Goal: Task Accomplishment & Management: Use online tool/utility

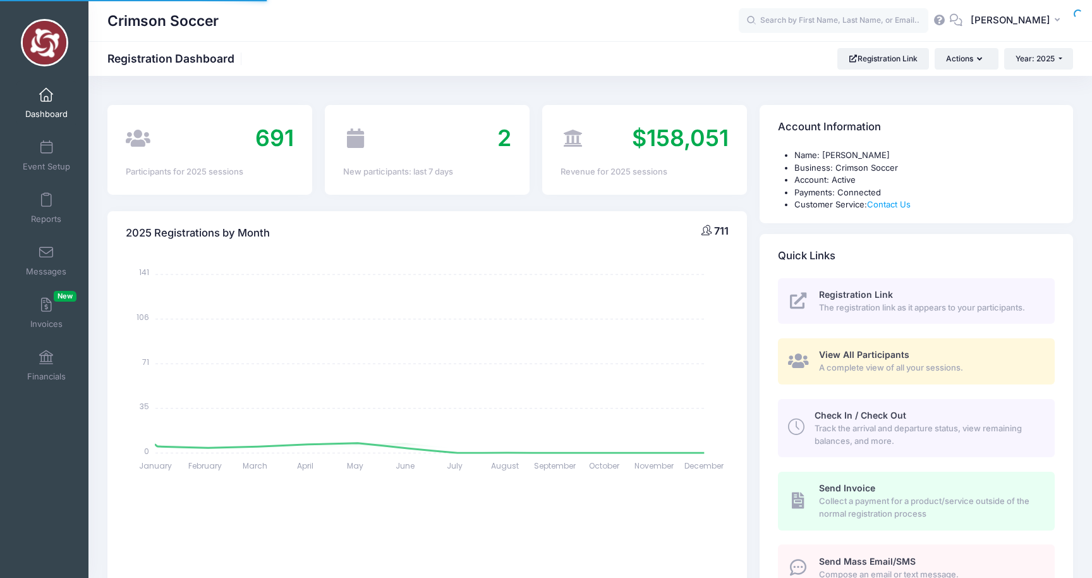
select select
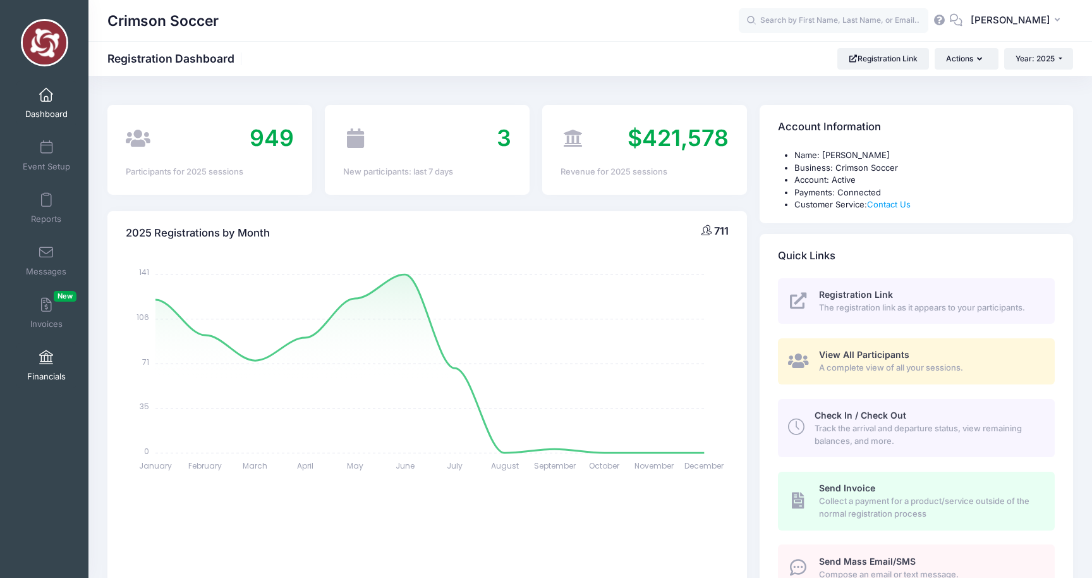
click at [46, 359] on span at bounding box center [46, 358] width 0 height 14
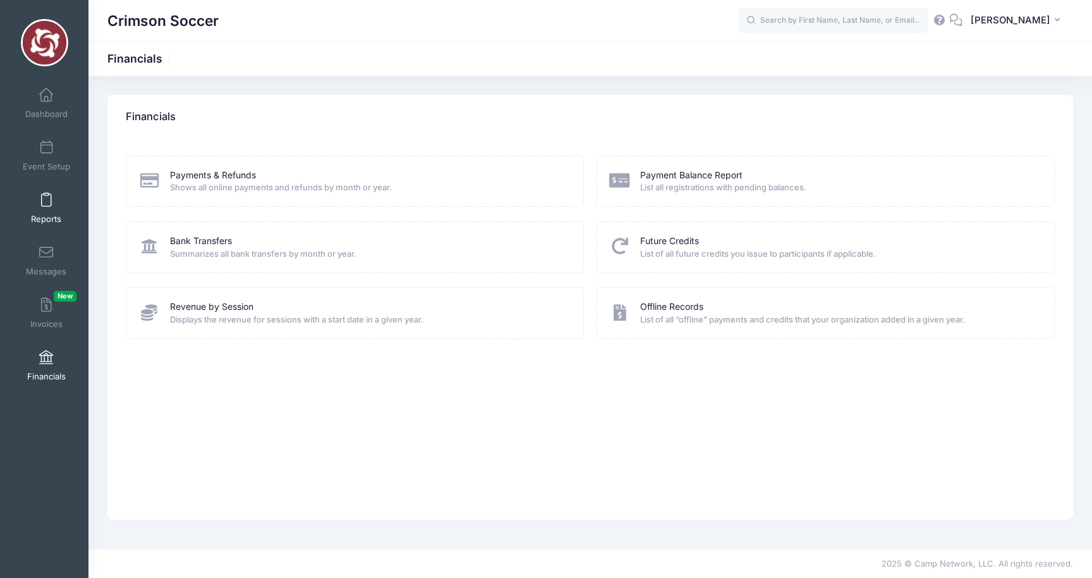
click at [46, 194] on span at bounding box center [46, 200] width 0 height 14
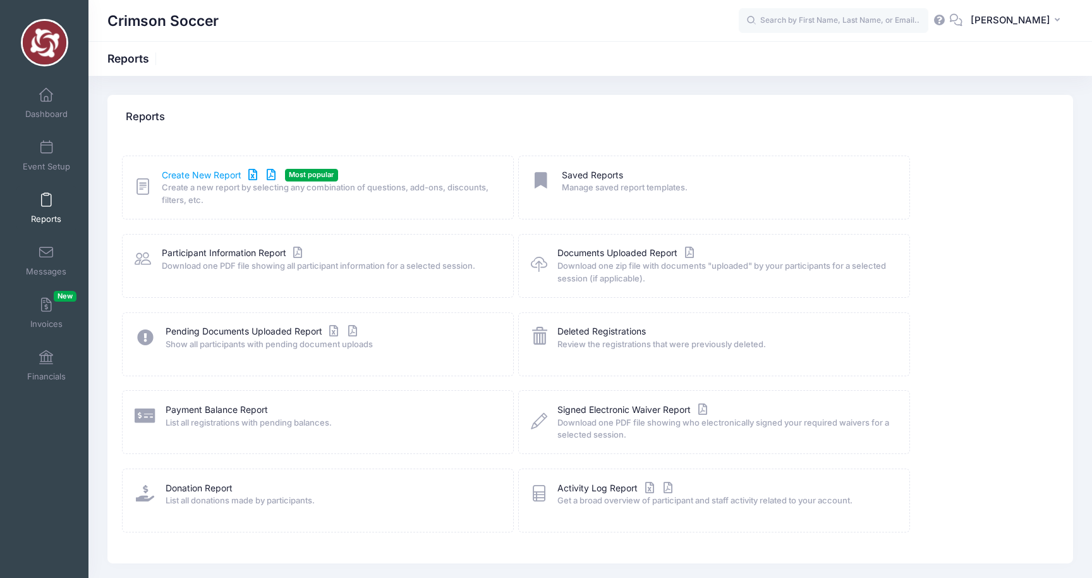
click at [204, 173] on link "Create New Report" at bounding box center [221, 175] width 118 height 13
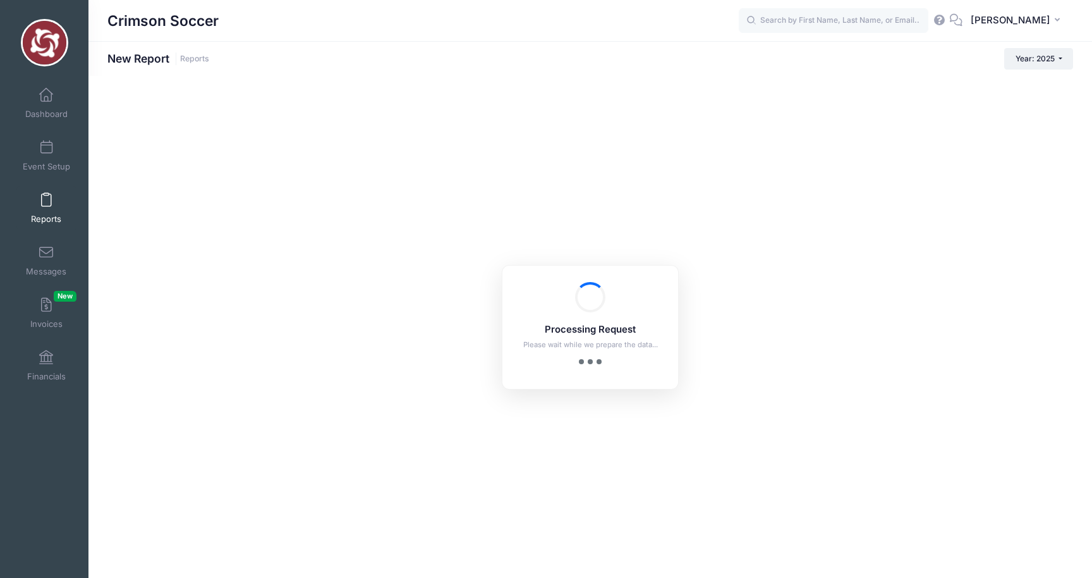
checkbox input "true"
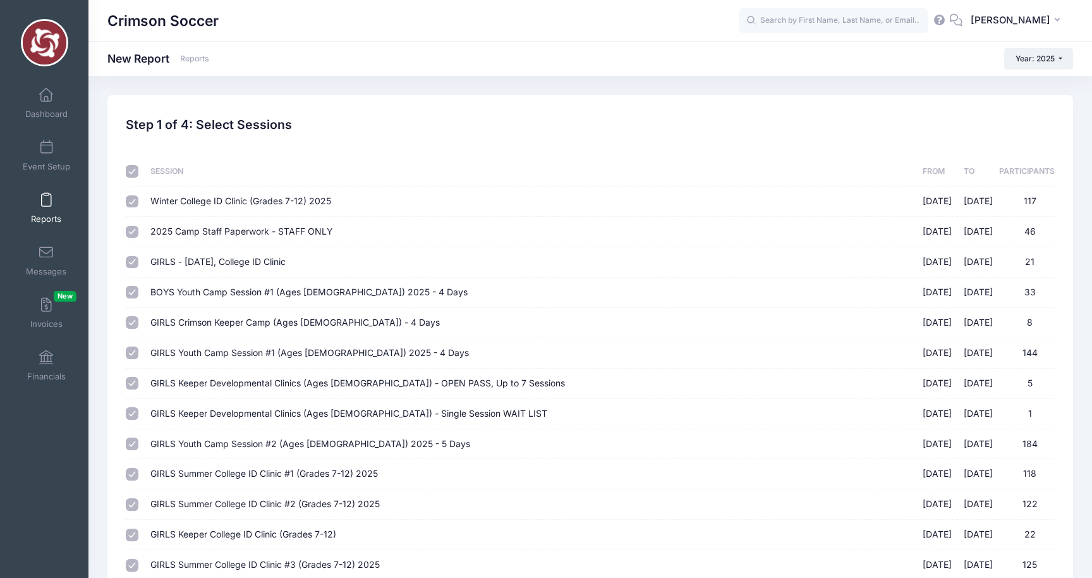
click at [132, 201] on input "Winter College ID Clinic (Grades 7-12) 2025 01/17/2025 - 01/18/2025 117" at bounding box center [132, 201] width 13 height 13
checkbox input "false"
click at [132, 230] on input "2025 Camp Staff Paperwork - STAFF ONLY 05/01/2025 - 08/01/2025 46" at bounding box center [132, 232] width 13 height 13
checkbox input "false"
click at [130, 202] on input "Winter College ID Clinic (Grades 7-12) 2025 01/17/2025 - 01/18/2025 117" at bounding box center [132, 201] width 13 height 13
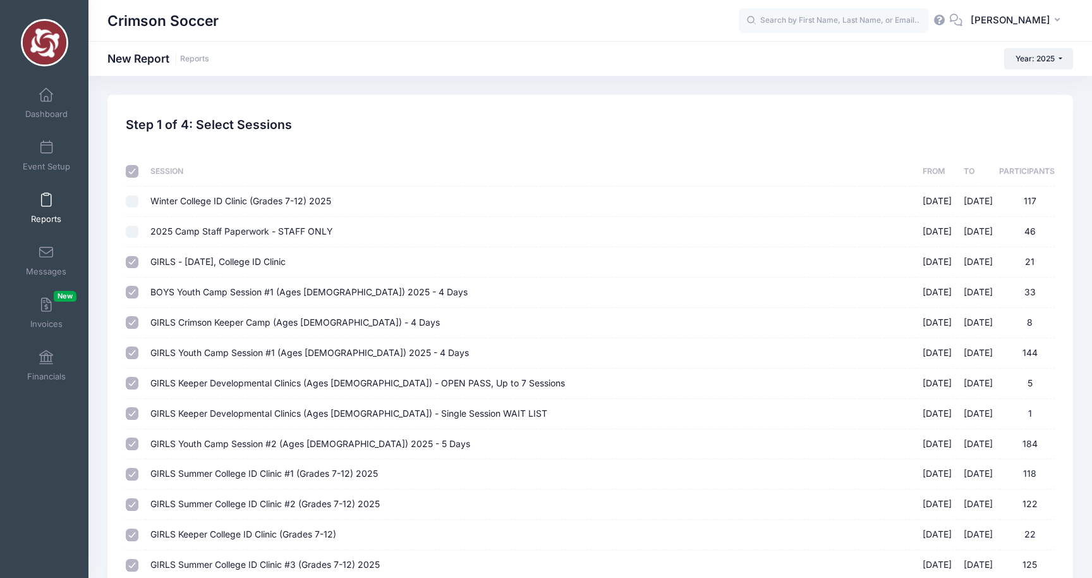
checkbox input "true"
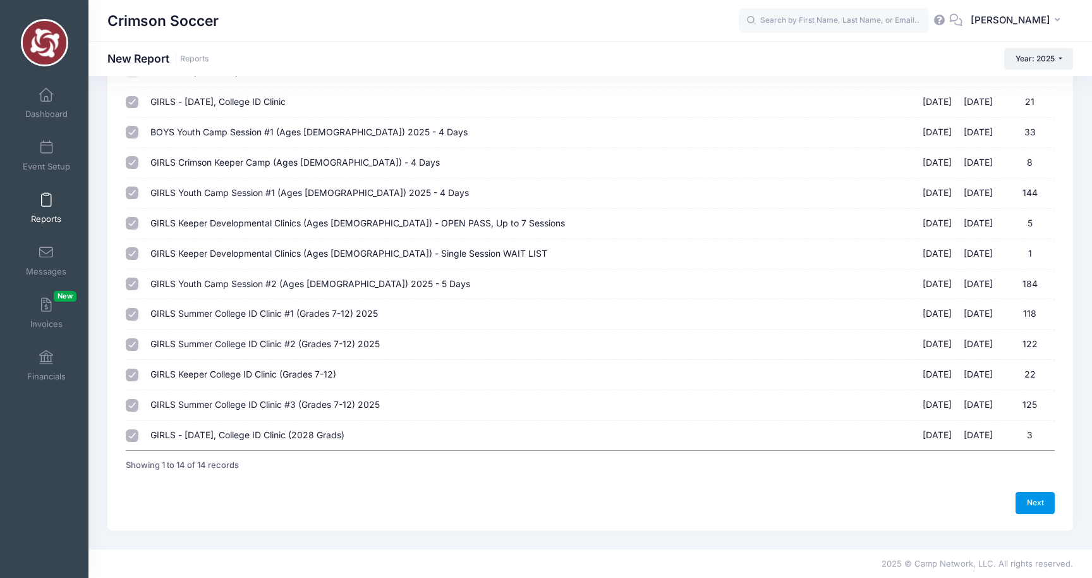
click at [1036, 502] on link "Next" at bounding box center [1035, 502] width 39 height 21
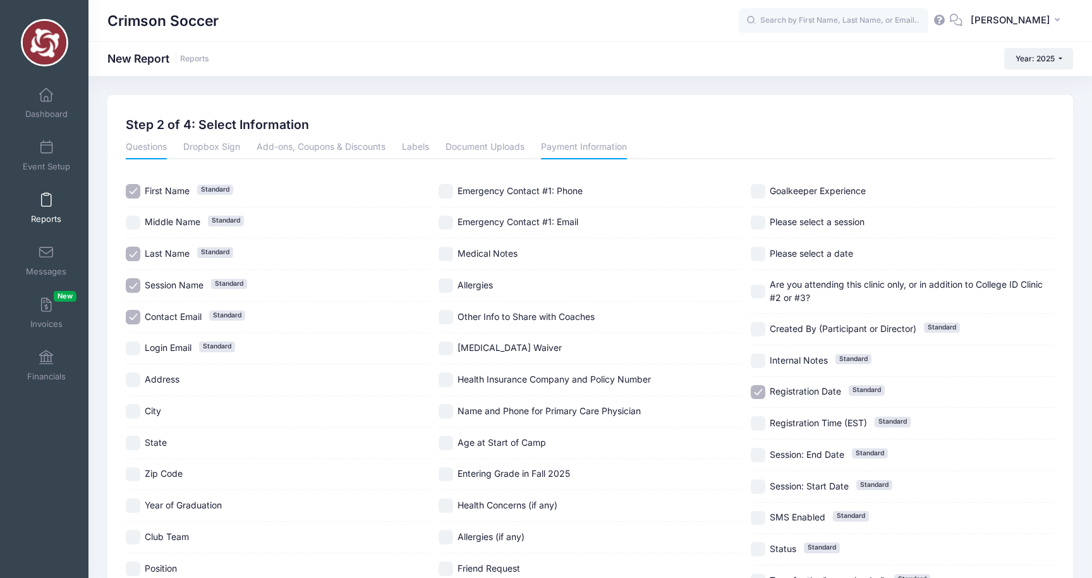
click at [578, 145] on link "Payment Information" at bounding box center [584, 148] width 86 height 23
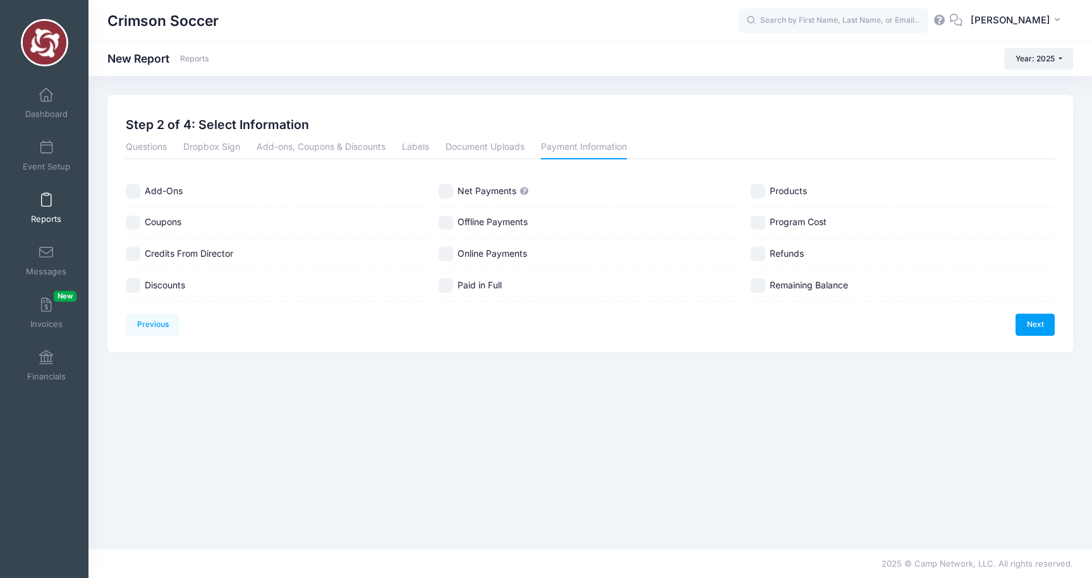
click at [134, 220] on input "Coupons" at bounding box center [133, 223] width 15 height 15
checkbox input "true"
click at [134, 252] on input "Credits From Director" at bounding box center [133, 253] width 15 height 15
checkbox input "true"
click at [134, 281] on input "Discounts" at bounding box center [133, 285] width 15 height 15
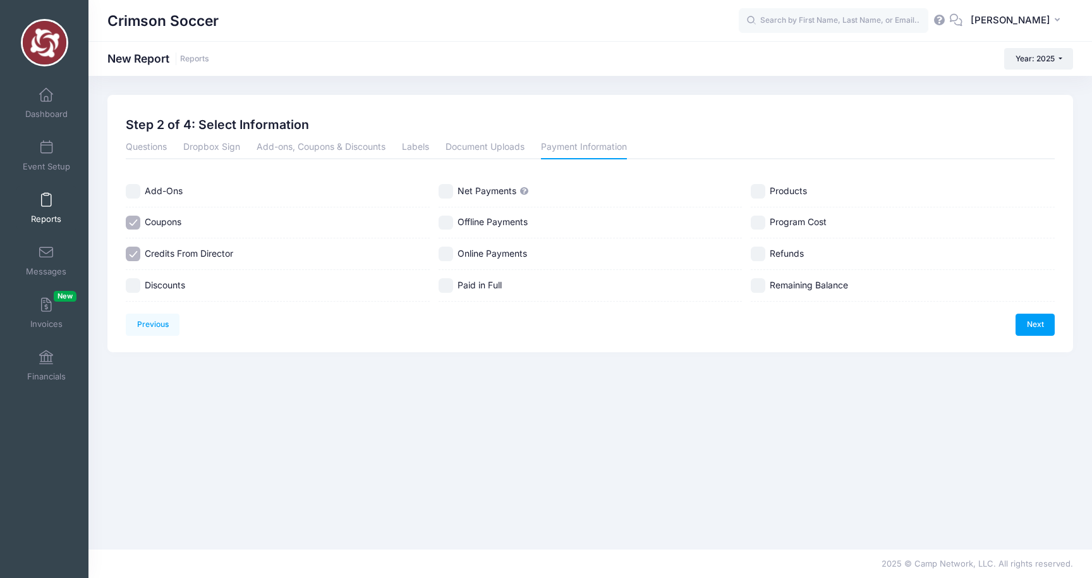
checkbox input "true"
click at [444, 191] on input "Net Payments" at bounding box center [446, 191] width 15 height 15
checkbox input "true"
click at [446, 255] on input "Online Payments" at bounding box center [446, 253] width 15 height 15
checkbox input "true"
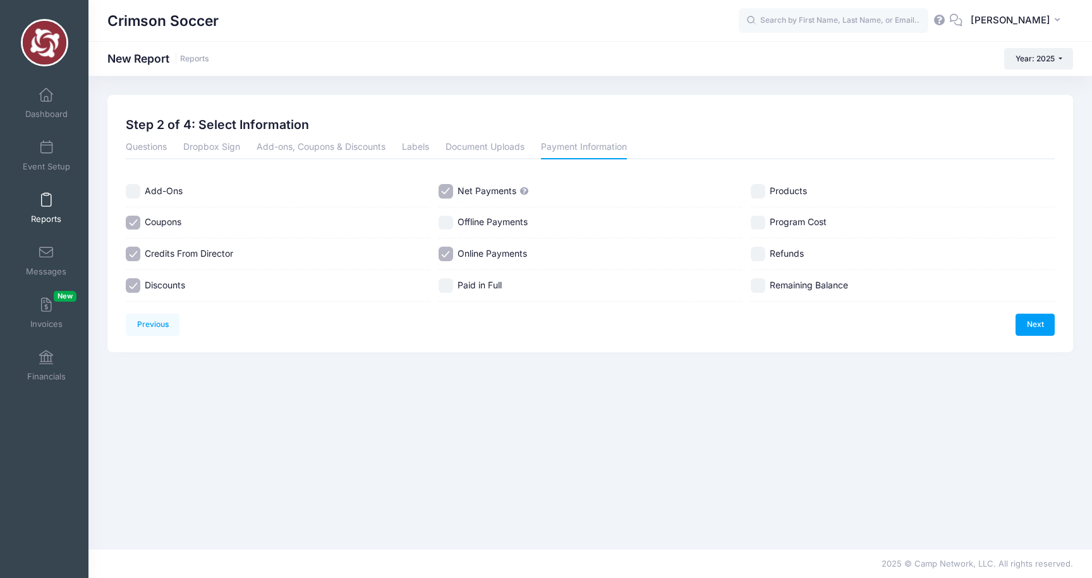
click at [446, 286] on input "Paid in Full" at bounding box center [446, 285] width 15 height 15
checkbox input "true"
click at [755, 220] on input "Program Cost" at bounding box center [758, 223] width 15 height 15
checkbox input "true"
click at [757, 264] on div "Refunds" at bounding box center [903, 254] width 304 height 32
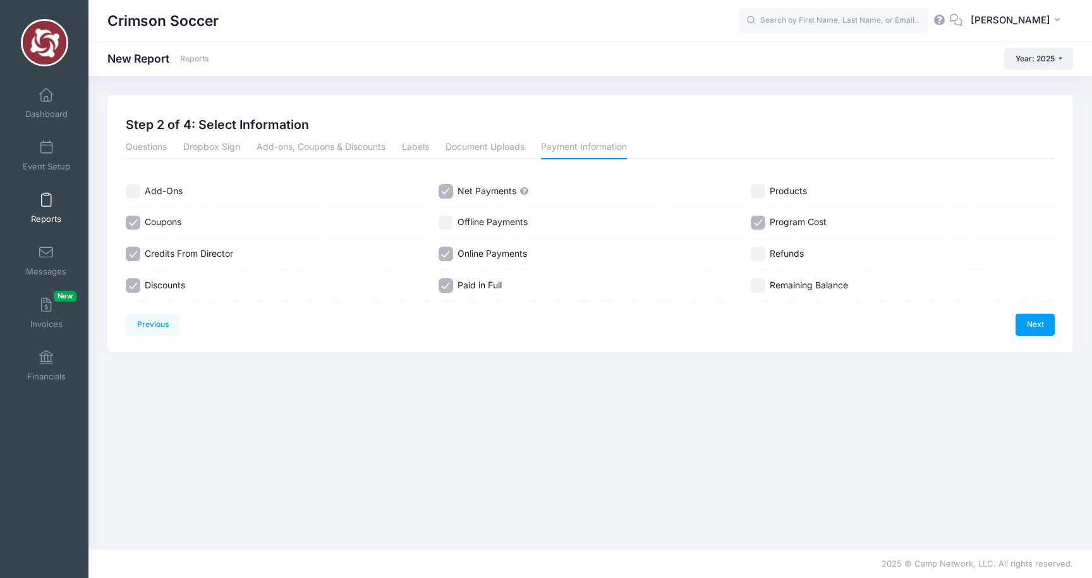
checkbox input "true"
click at [758, 288] on input "Remaining Balance" at bounding box center [758, 285] width 15 height 15
checkbox input "true"
click at [1034, 334] on link "Next" at bounding box center [1035, 323] width 39 height 21
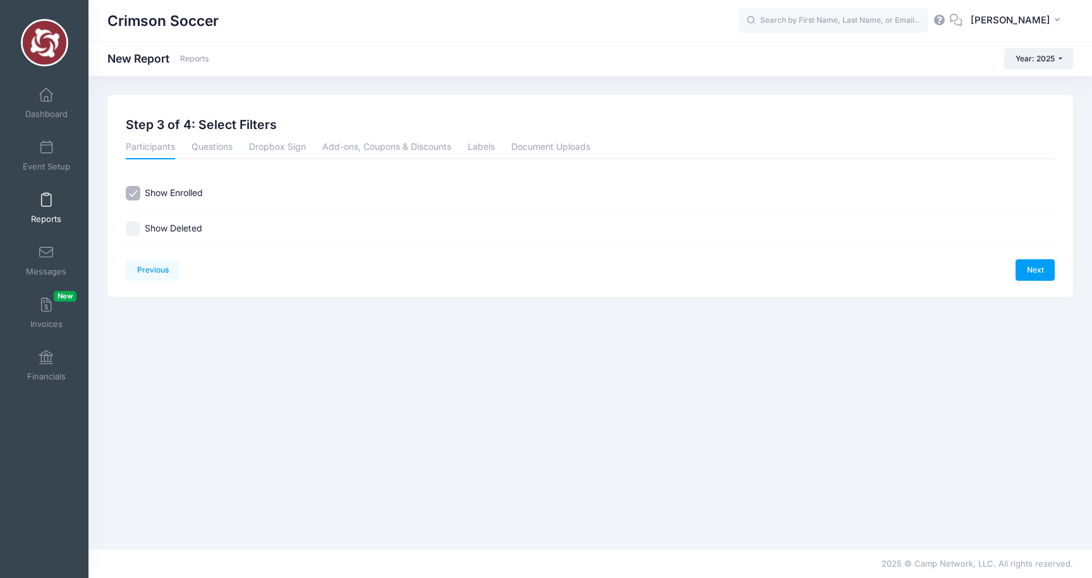
click at [135, 231] on input "Show Deleted" at bounding box center [133, 228] width 15 height 15
checkbox input "true"
click at [1040, 268] on link "Next" at bounding box center [1035, 269] width 39 height 21
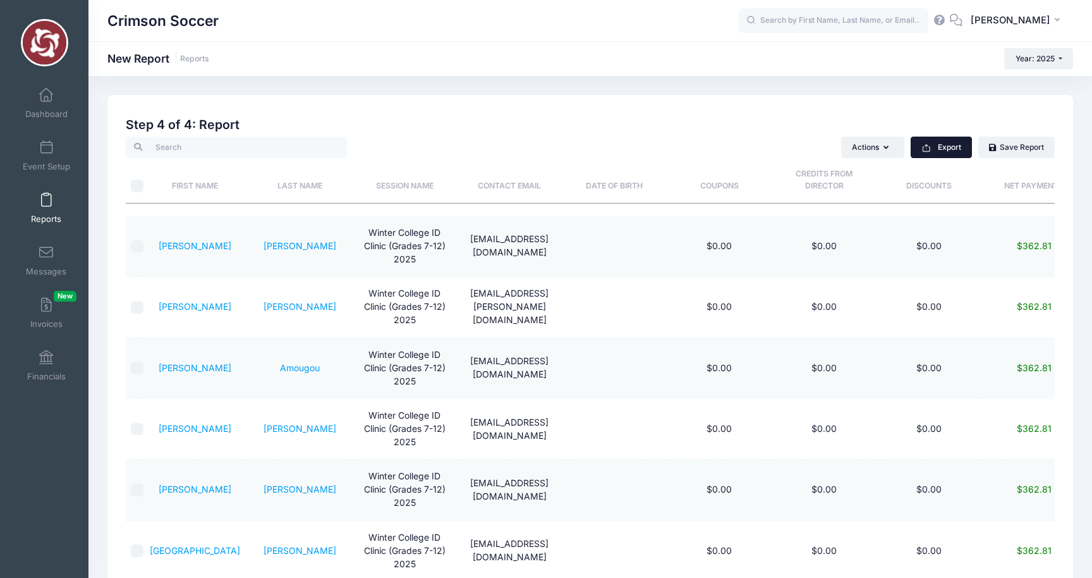
click at [942, 147] on button "Export" at bounding box center [941, 147] width 61 height 21
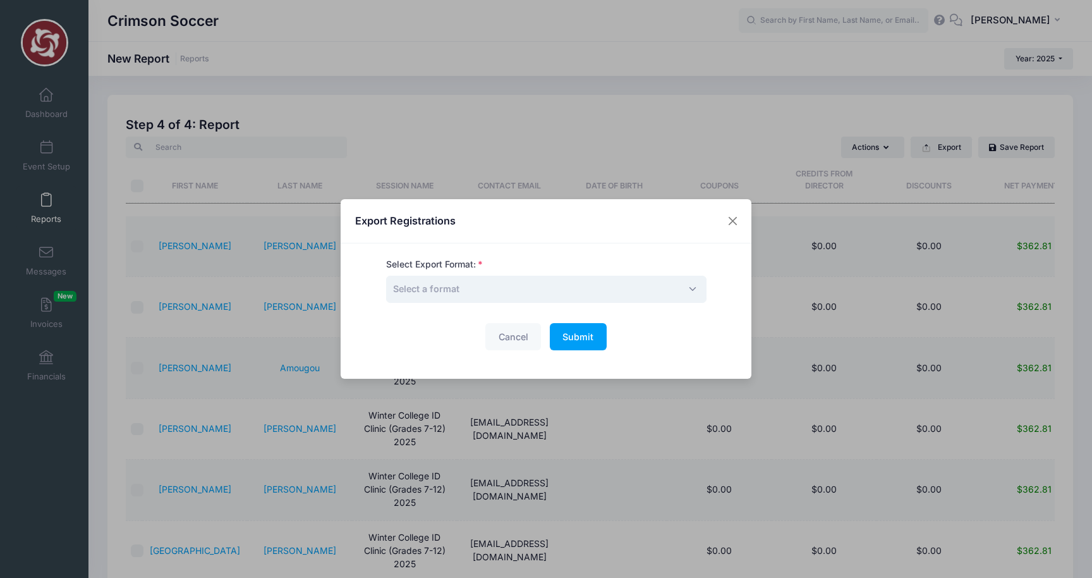
click at [469, 296] on span "Select a format" at bounding box center [546, 289] width 320 height 27
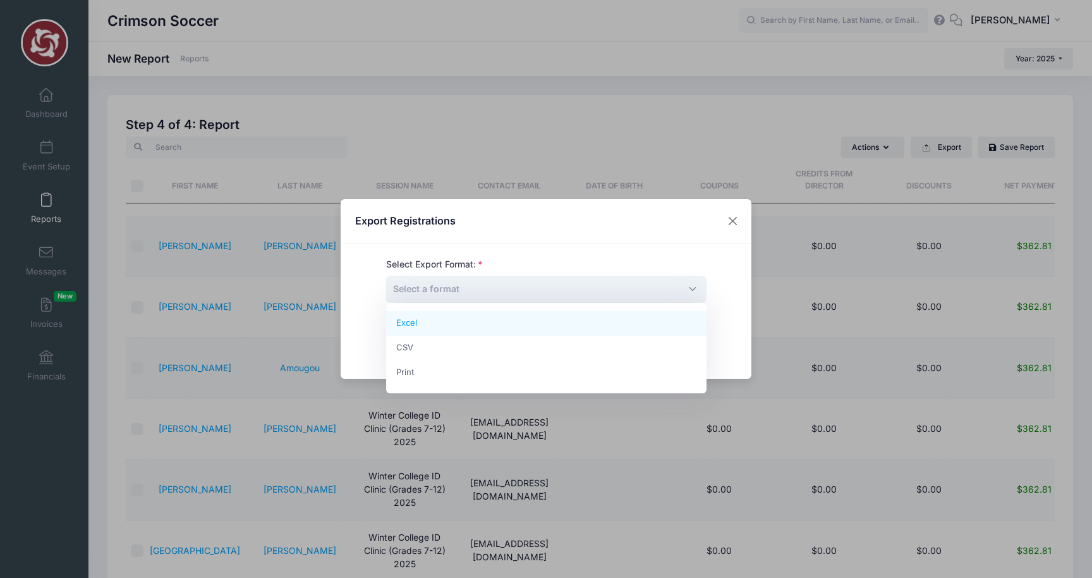
select select "excel"
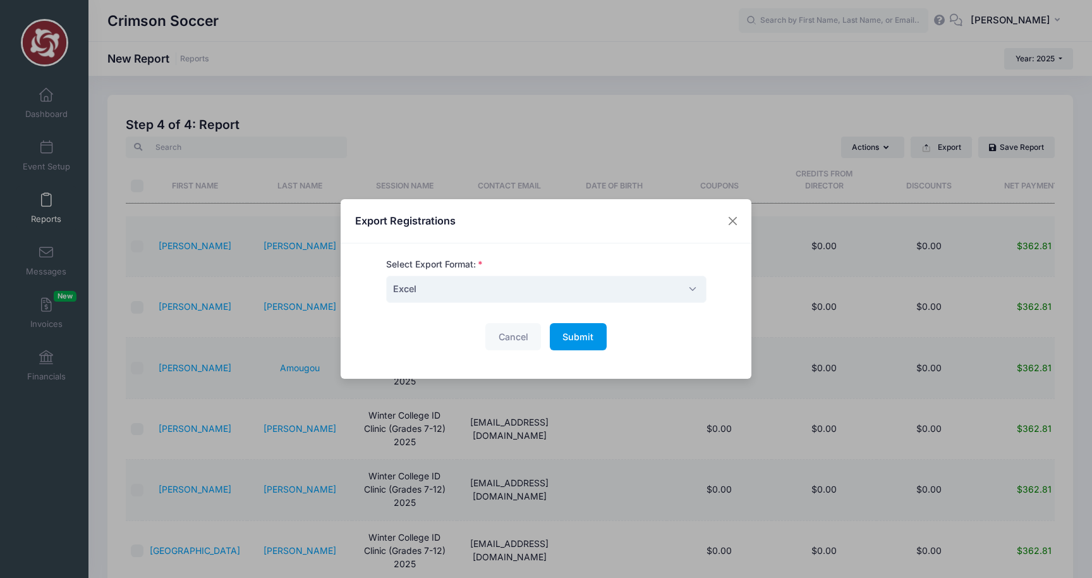
click at [581, 346] on button "Submit Please wait..." at bounding box center [578, 336] width 57 height 27
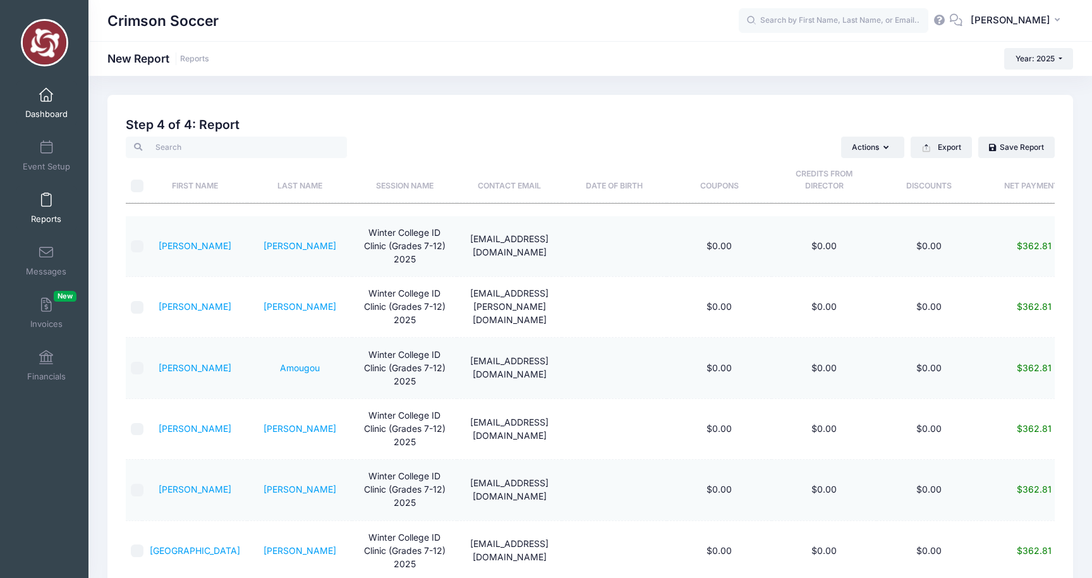
click at [46, 100] on span at bounding box center [46, 95] width 0 height 14
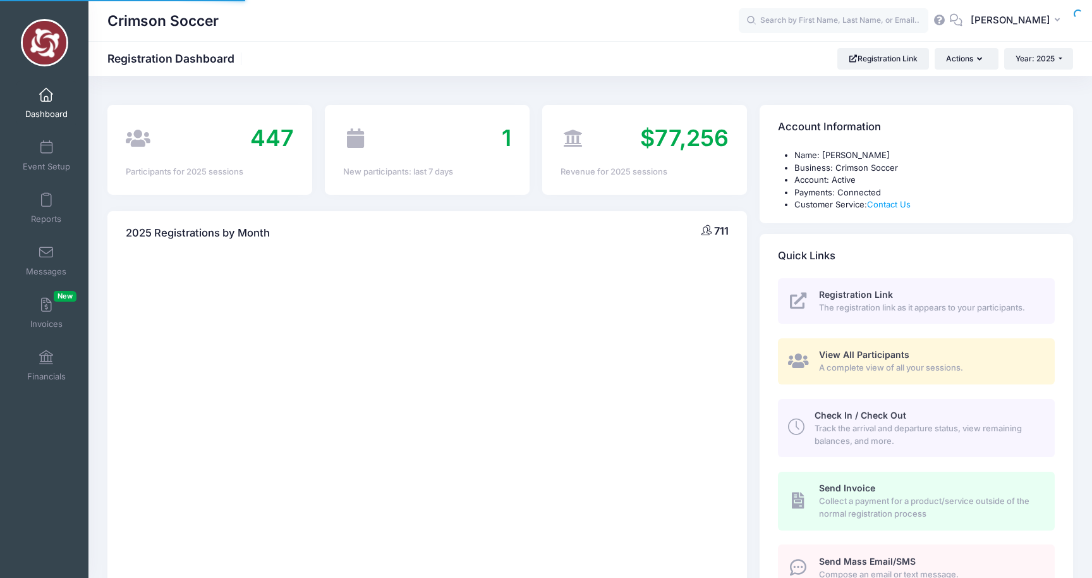
select select
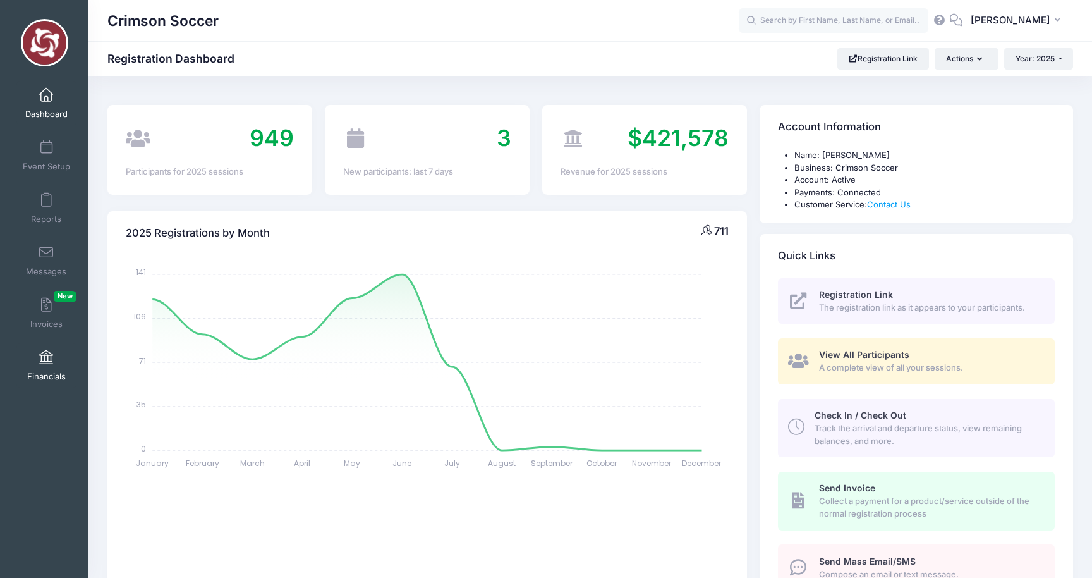
click at [46, 358] on span at bounding box center [46, 358] width 0 height 14
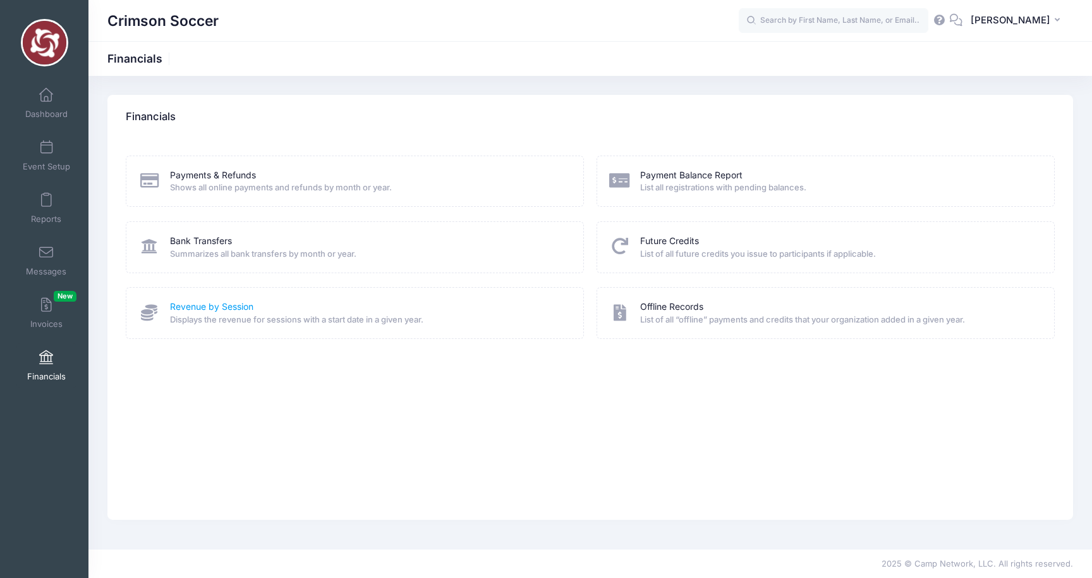
click at [211, 306] on link "Revenue by Session" at bounding box center [211, 306] width 83 height 13
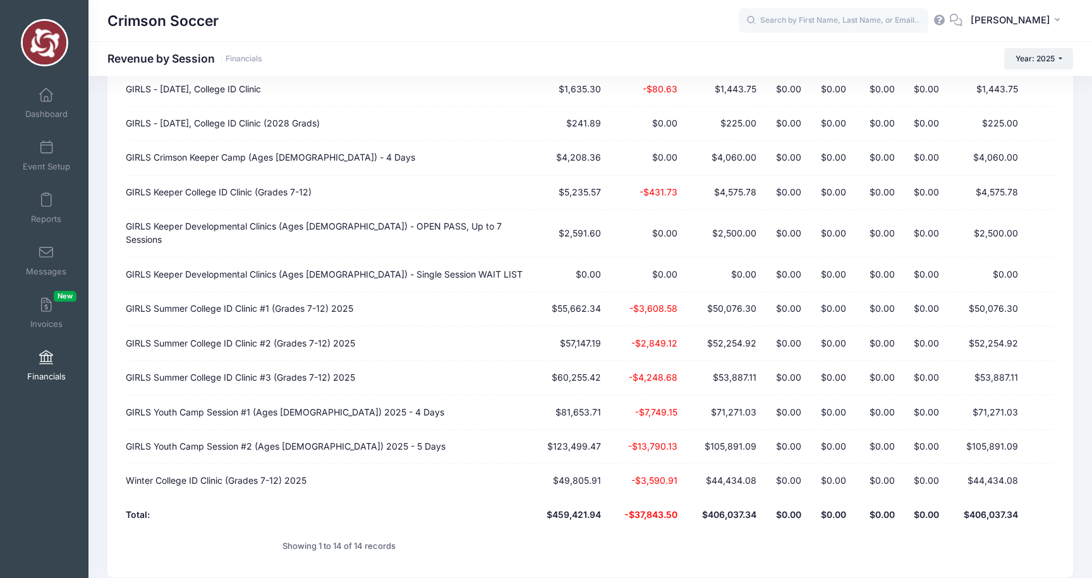
scroll to position [248, 0]
